Goal: Transaction & Acquisition: Purchase product/service

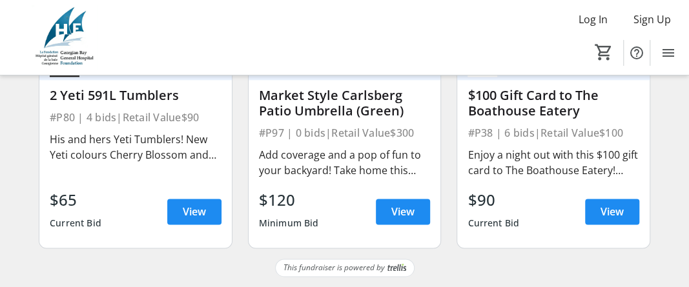
scroll to position [12840, 0]
click at [398, 204] on span "View" at bounding box center [402, 211] width 23 height 15
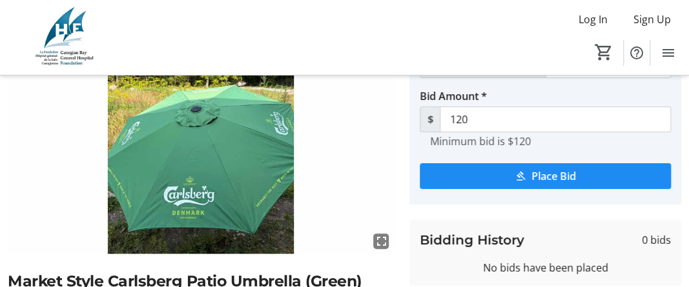
scroll to position [170, 0]
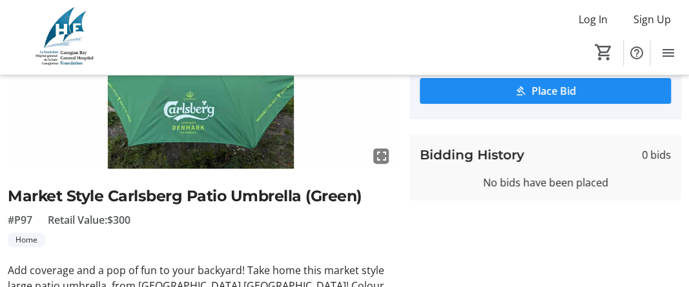
click at [285, 155] on img at bounding box center [201, 61] width 386 height 218
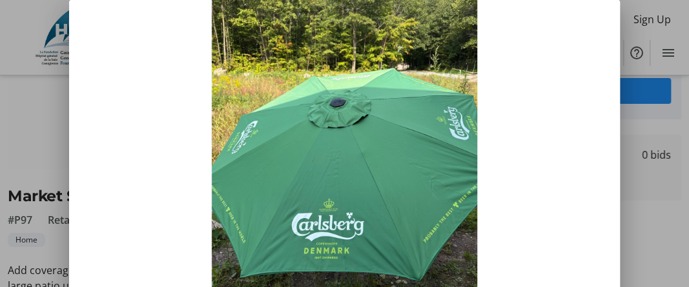
scroll to position [0, 0]
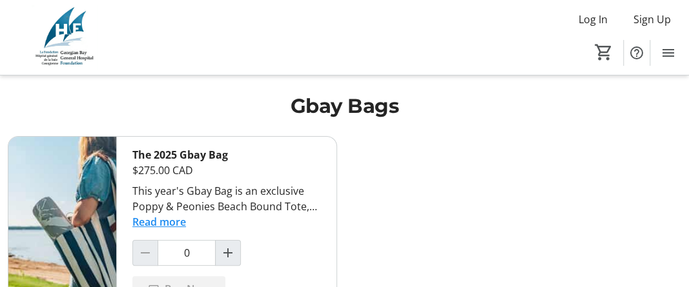
click at [186, 230] on button "Read more" at bounding box center [159, 221] width 54 height 15
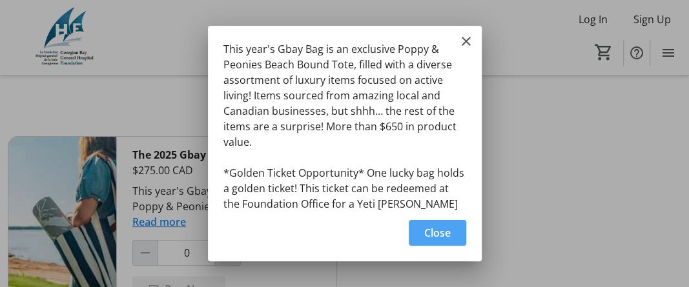
click at [435, 223] on span "button" at bounding box center [437, 233] width 57 height 31
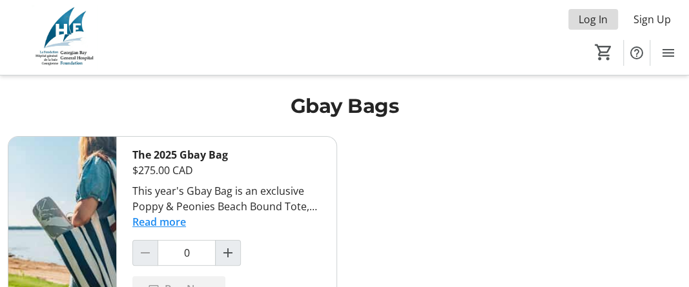
click at [581, 24] on span "Log In" at bounding box center [593, 19] width 29 height 15
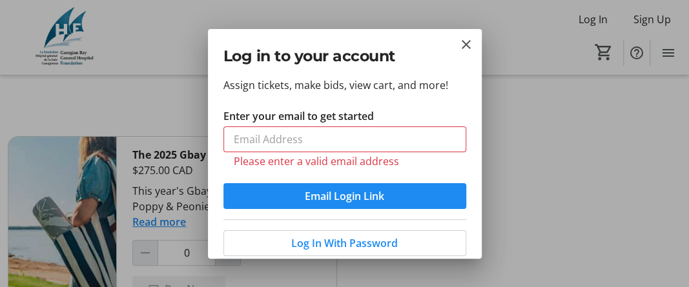
click at [511, 165] on div at bounding box center [344, 143] width 689 height 287
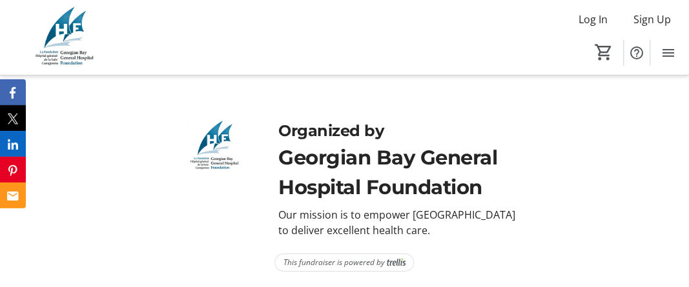
scroll to position [9717, 0]
click at [643, 26] on span "Sign Up" at bounding box center [651, 19] width 37 height 15
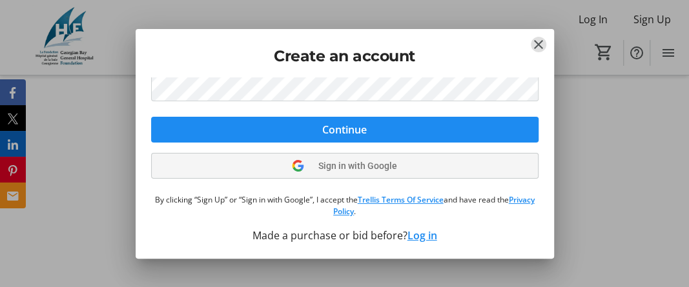
scroll to position [346, 0]
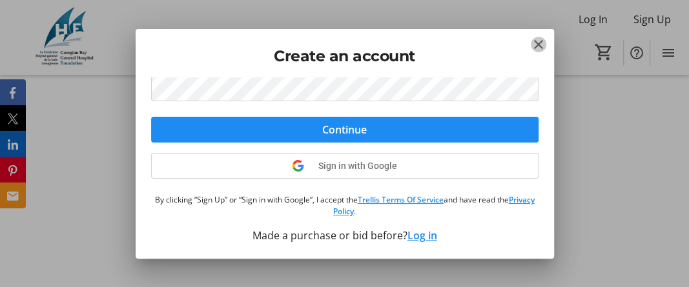
click at [543, 42] on mat-icon "Close" at bounding box center [538, 44] width 15 height 15
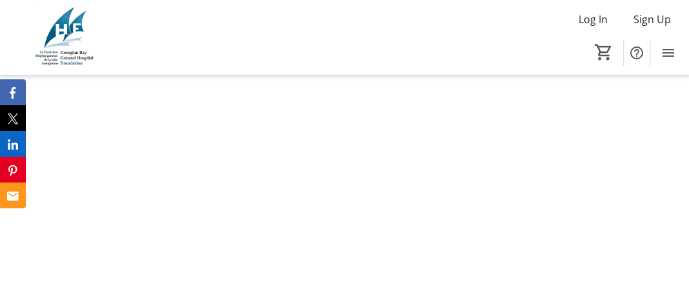
scroll to position [9717, 0]
